Goal: Navigation & Orientation: Find specific page/section

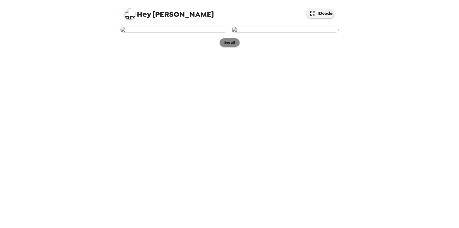
click at [230, 47] on button "See all" at bounding box center [230, 42] width 20 height 8
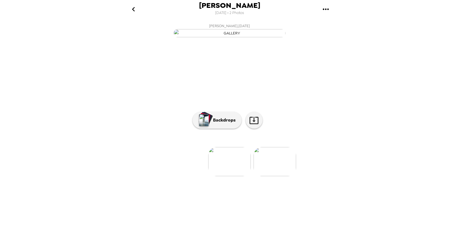
scroll to position [14, 0]
click at [225, 123] on p "Backdrops" at bounding box center [222, 120] width 25 height 7
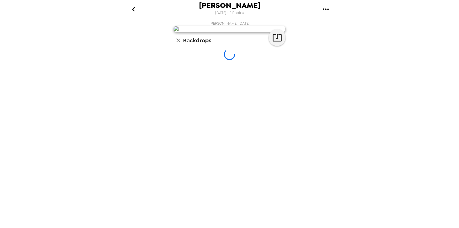
scroll to position [0, 0]
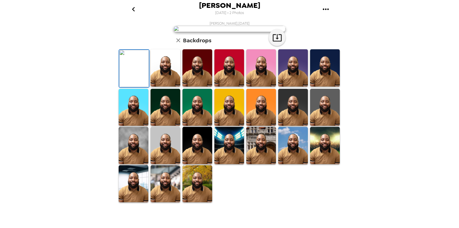
click at [203, 87] on img at bounding box center [198, 67] width 30 height 37
click at [215, 87] on img at bounding box center [229, 67] width 30 height 37
click at [242, 88] on div at bounding box center [229, 68] width 32 height 39
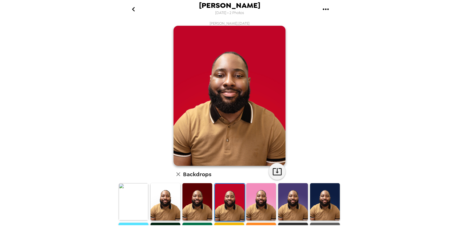
click at [269, 200] on img at bounding box center [261, 201] width 30 height 37
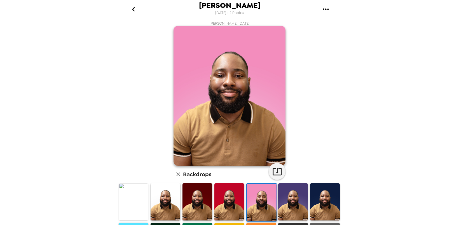
click at [295, 199] on img at bounding box center [293, 201] width 30 height 37
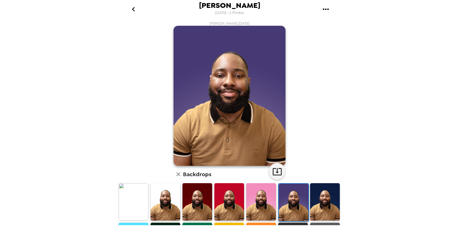
click at [323, 201] on img at bounding box center [325, 201] width 30 height 37
